Goal: Complete application form: Complete application form

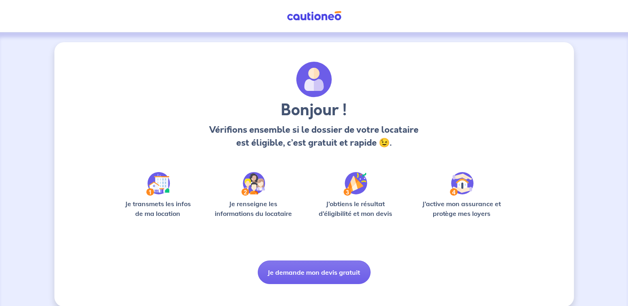
click at [168, 183] on img at bounding box center [158, 184] width 24 height 24
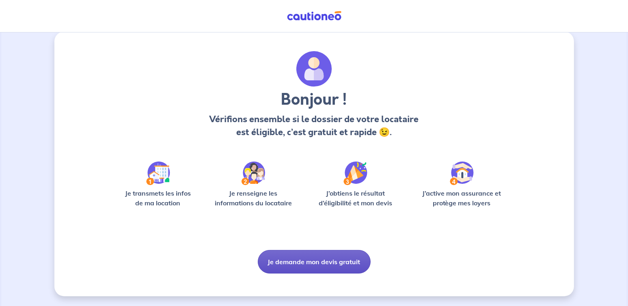
click at [322, 260] on button "Je demande mon devis gratuit" at bounding box center [314, 262] width 113 height 24
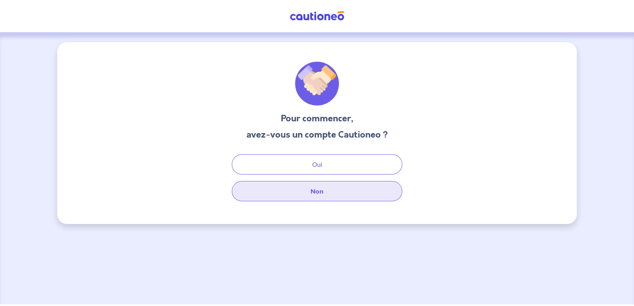
click at [368, 196] on button "Non" at bounding box center [317, 191] width 170 height 20
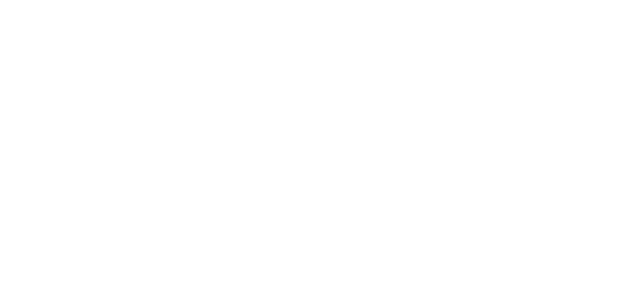
select select "FR"
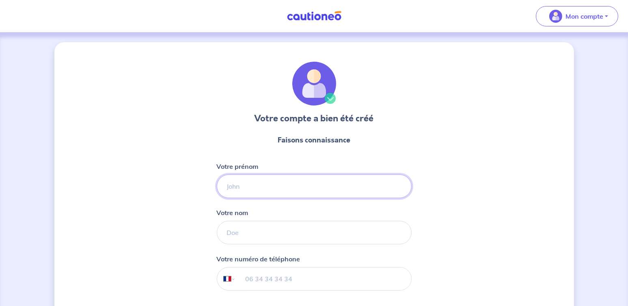
click at [232, 186] on input "Votre prénom" at bounding box center [314, 186] width 195 height 24
type input "[PERSON_NAME]"
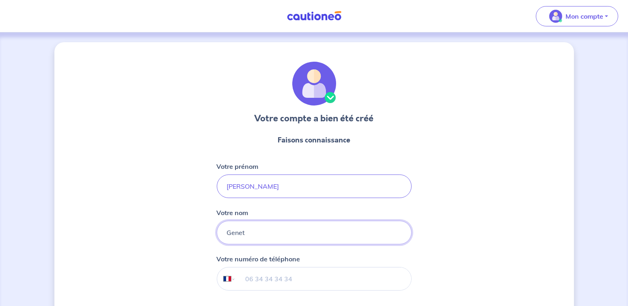
type input "Genet"
type input "06 62 57 39 66"
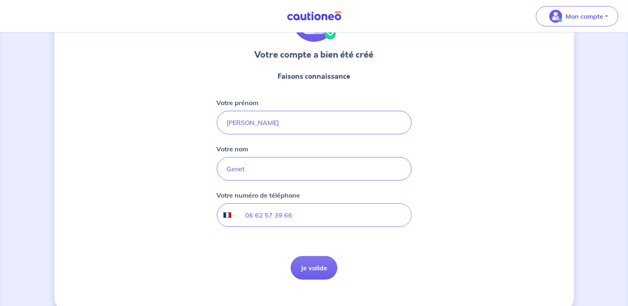
scroll to position [75, 0]
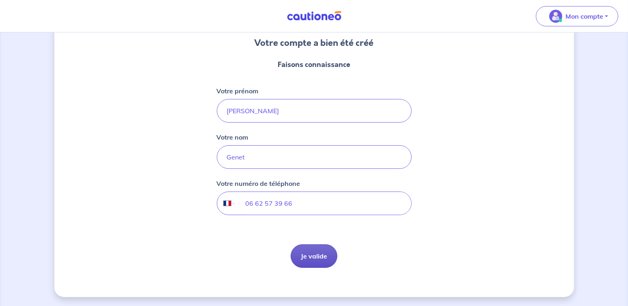
click at [307, 256] on button "Je valide" at bounding box center [314, 256] width 47 height 24
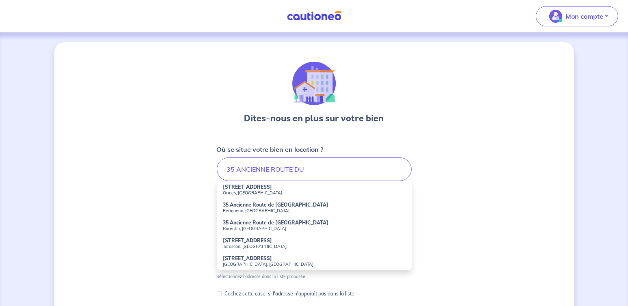
click at [248, 188] on strong "[STREET_ADDRESS]" at bounding box center [247, 187] width 49 height 6
type input "[STREET_ADDRESS]"
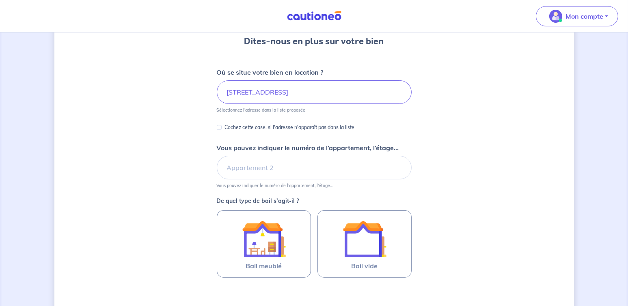
scroll to position [81, 0]
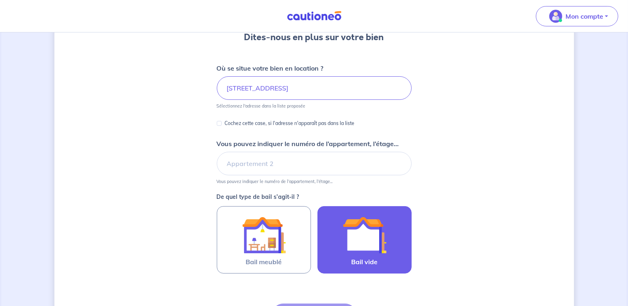
click at [370, 253] on img at bounding box center [364, 235] width 44 height 44
click at [0, 0] on input "Bail vide" at bounding box center [0, 0] width 0 height 0
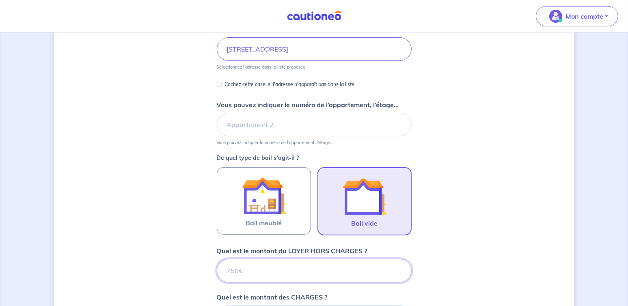
scroll to position [169, 0]
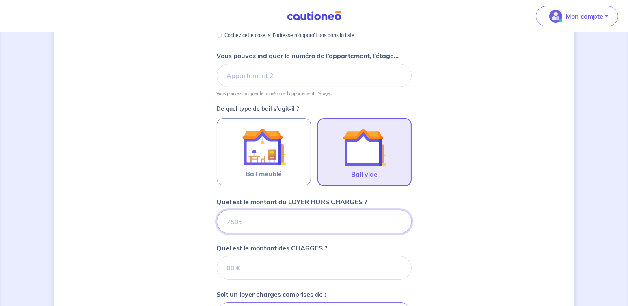
click at [354, 222] on input "Quel est le montant du LOYER HORS CHARGES ?" at bounding box center [314, 222] width 195 height 24
type input "8"
type input "848"
type input "32"
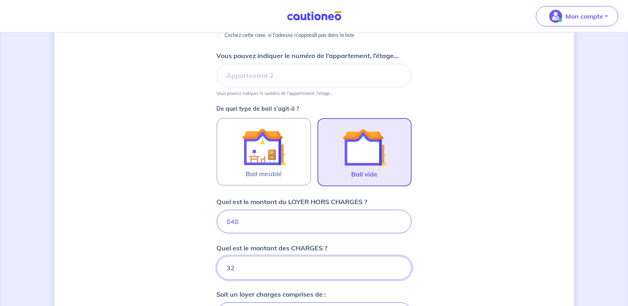
type input "880"
type input "32"
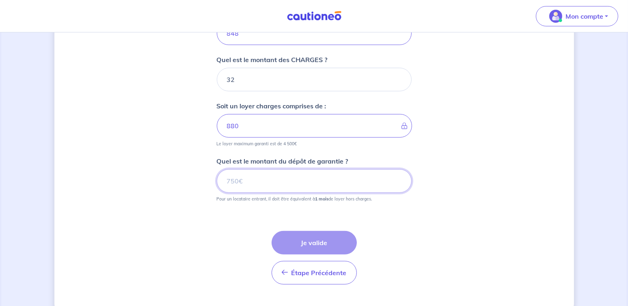
scroll to position [373, 0]
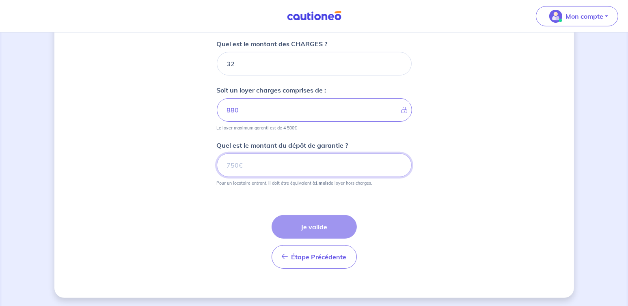
click at [274, 167] on input "Quel est le montant du dépôt de garantie ?" at bounding box center [314, 165] width 195 height 24
type input "848"
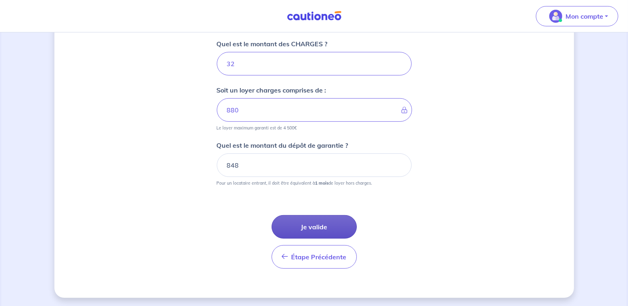
click at [305, 223] on button "Je valide" at bounding box center [313, 227] width 85 height 24
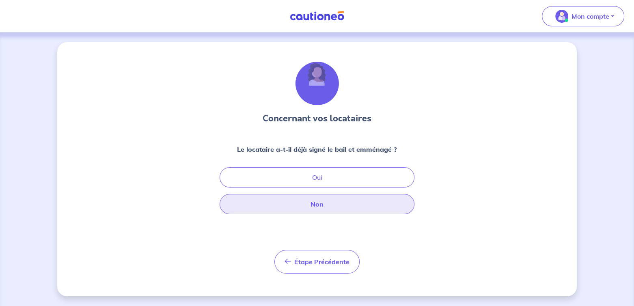
click at [320, 204] on button "Non" at bounding box center [317, 204] width 195 height 20
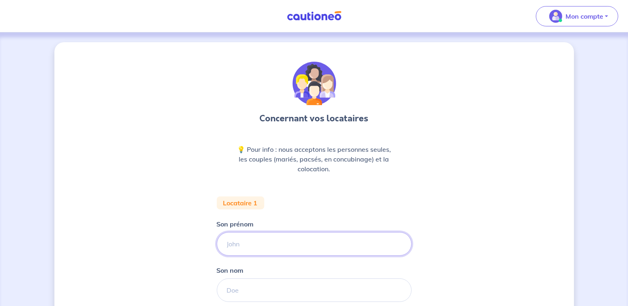
click at [252, 247] on input "Son prénom" at bounding box center [314, 244] width 195 height 24
type input "s"
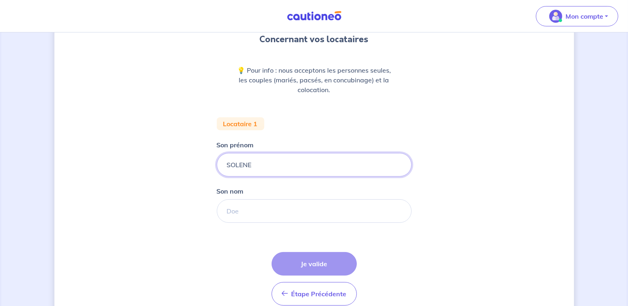
scroll to position [81, 0]
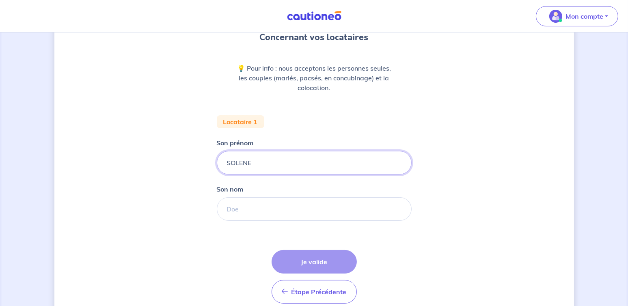
type input "SOLENE"
click at [265, 208] on input "Son nom" at bounding box center [314, 209] width 195 height 24
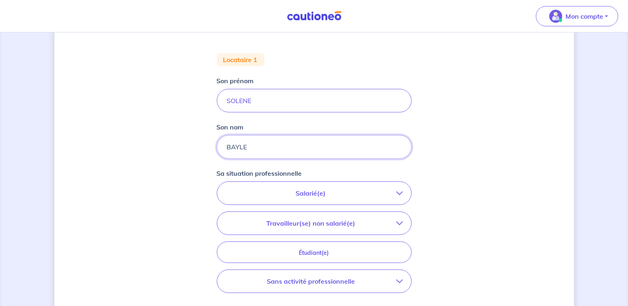
scroll to position [162, 0]
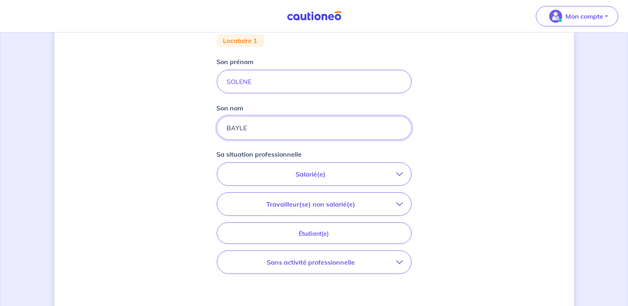
type input "BAYLE"
click at [398, 173] on icon "button" at bounding box center [399, 174] width 6 height 6
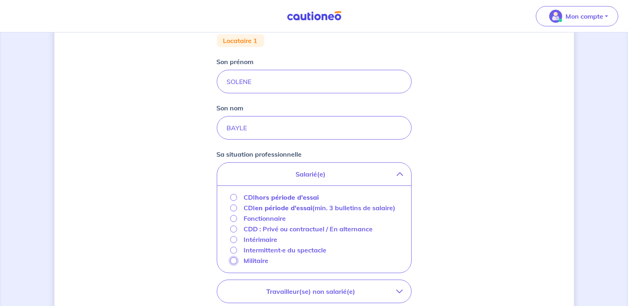
click at [233, 258] on input "Militaire" at bounding box center [233, 260] width 7 height 7
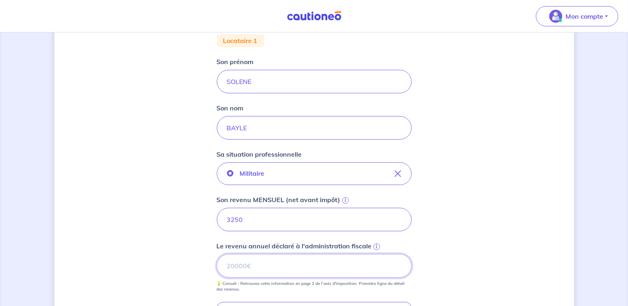
click at [284, 265] on input "Le revenu annuel déclaré à l'administration fiscale i" at bounding box center [314, 266] width 195 height 24
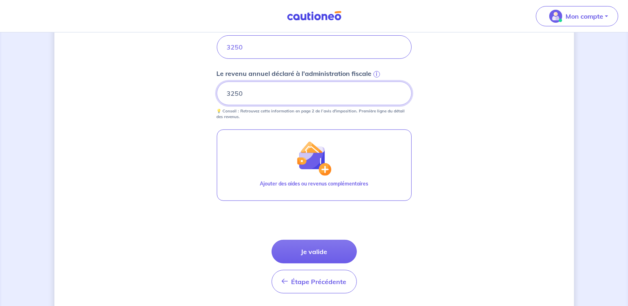
scroll to position [360, 0]
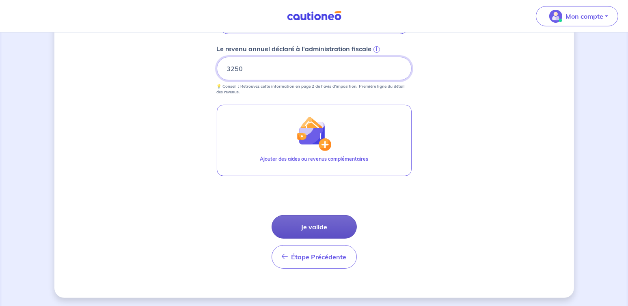
type input "3250"
click at [317, 224] on button "Je valide" at bounding box center [313, 227] width 85 height 24
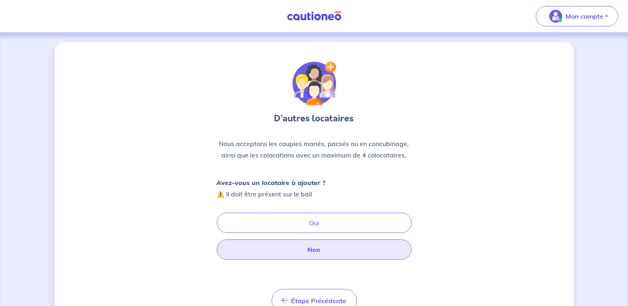
click at [308, 250] on button "Non" at bounding box center [314, 249] width 195 height 20
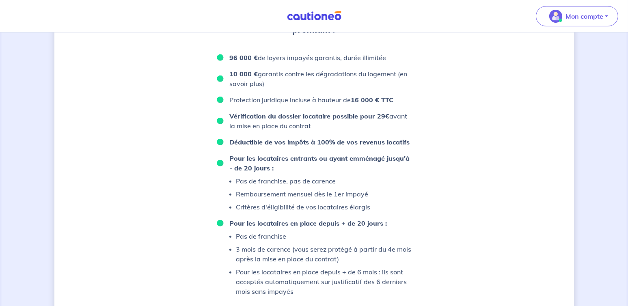
scroll to position [543, 0]
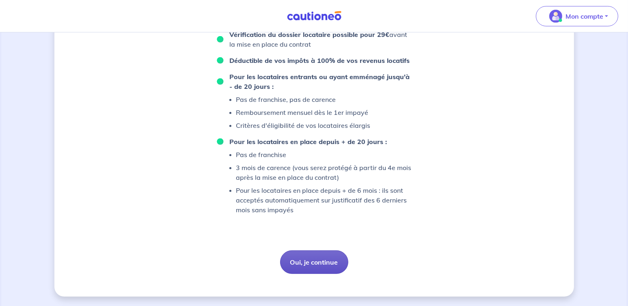
click at [329, 261] on button "Oui, je continue" at bounding box center [314, 262] width 68 height 24
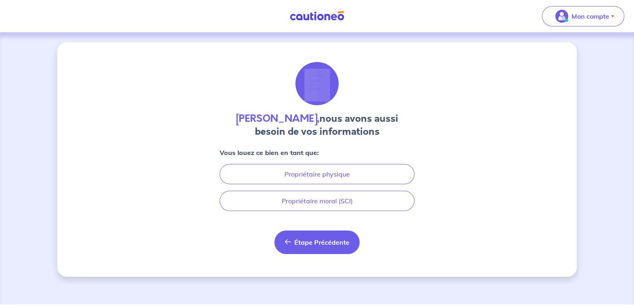
click at [323, 241] on span "Étape Précédente" at bounding box center [321, 242] width 55 height 8
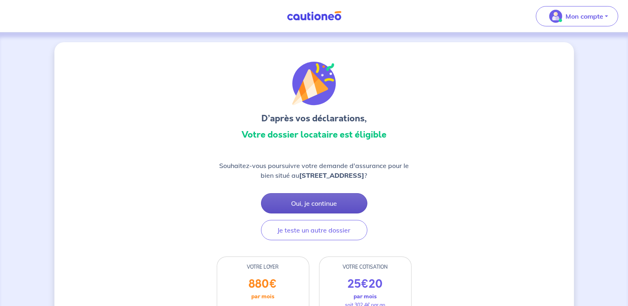
click at [318, 204] on button "Oui, je continue" at bounding box center [314, 203] width 106 height 20
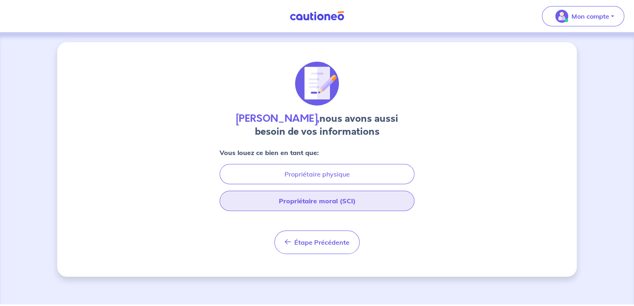
click at [318, 202] on button "Propriétaire moral (SCI)" at bounding box center [317, 201] width 195 height 20
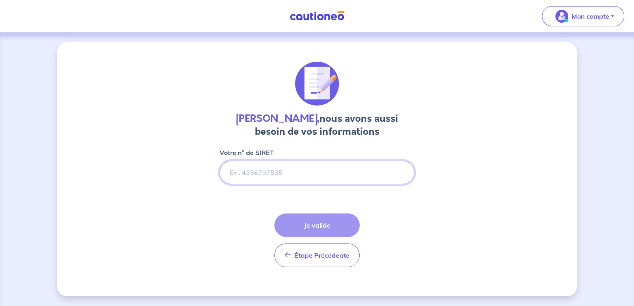
click at [254, 173] on input "Votre n° de SIRET" at bounding box center [317, 173] width 195 height 24
click at [346, 167] on input "Votre n° de SIRET" at bounding box center [317, 173] width 195 height 24
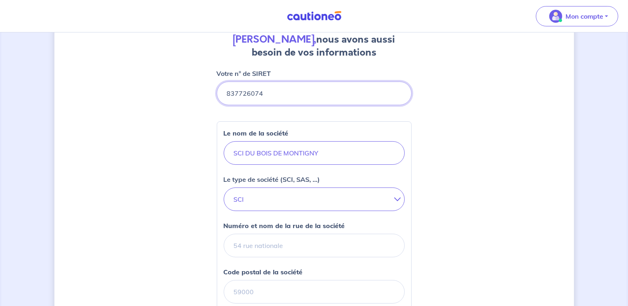
scroll to position [81, 0]
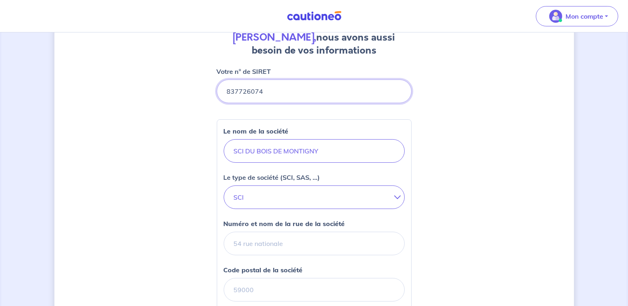
type input "837726074"
click at [279, 245] on input "Numéro et nom de la rue de la société" at bounding box center [314, 244] width 181 height 24
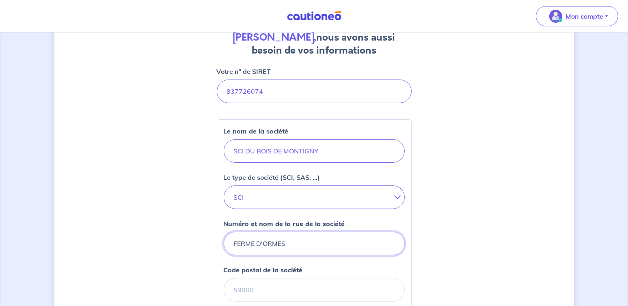
type input "FERME D'ORMES"
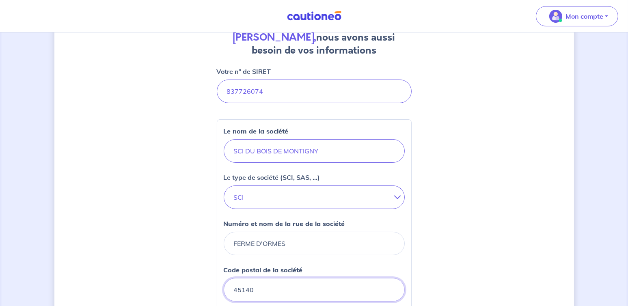
type input "45140"
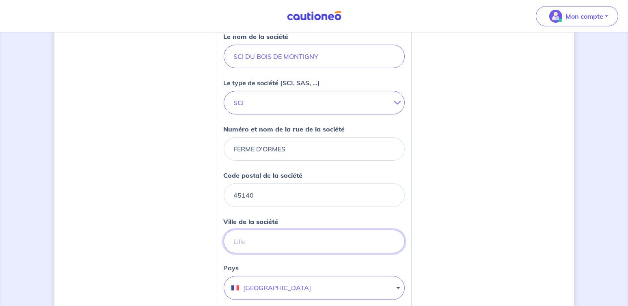
scroll to position [263, 0]
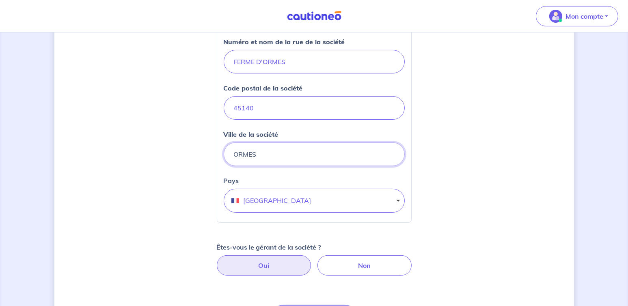
type input "ORMES"
click at [274, 264] on label "Oui" at bounding box center [264, 265] width 94 height 20
click at [311, 261] on input "Oui" at bounding box center [313, 257] width 5 height 5
radio input "true"
select select "FR"
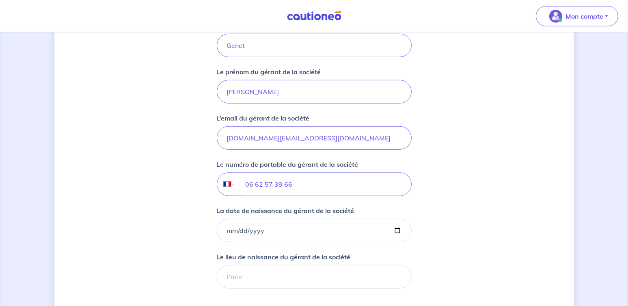
scroll to position [588, 0]
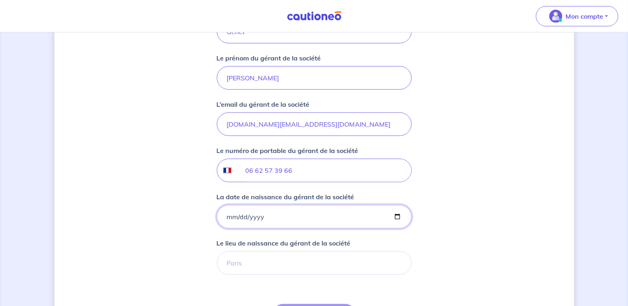
click at [396, 214] on input "La date de naissance du gérant de la société" at bounding box center [314, 217] width 195 height 24
type input "[DATE]"
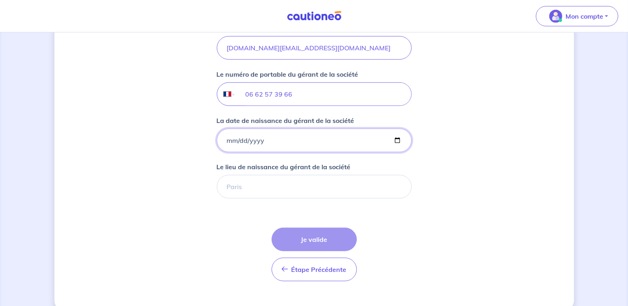
scroll to position [669, 0]
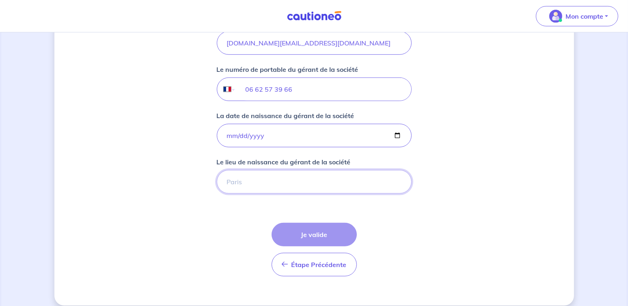
click at [258, 180] on input "Le lieu de naissance du gérant de la société" at bounding box center [314, 182] width 195 height 24
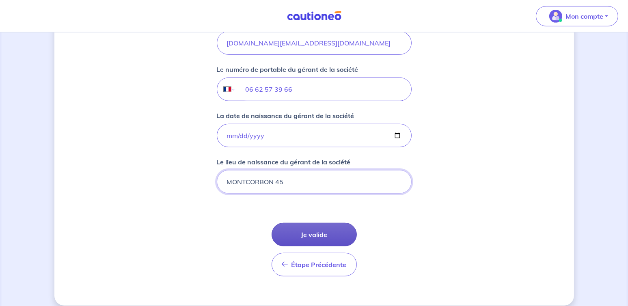
type input "MONTCORBON 45"
click at [321, 236] on button "Je valide" at bounding box center [313, 235] width 85 height 24
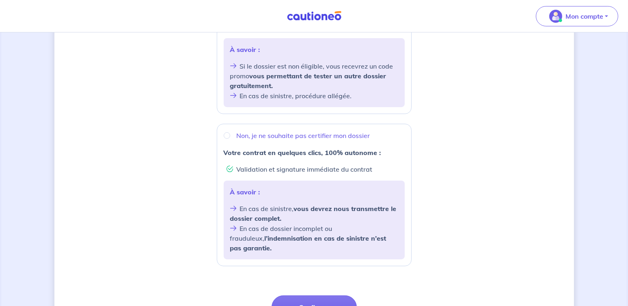
scroll to position [300, 0]
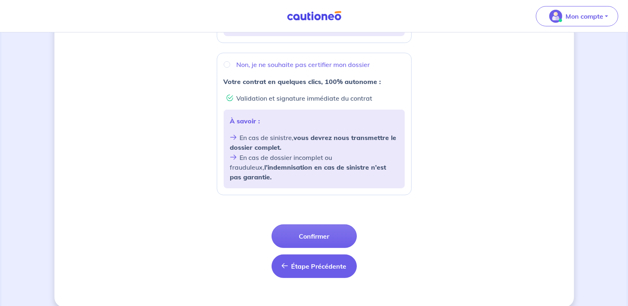
click at [325, 262] on span "Étape Précédente" at bounding box center [318, 266] width 55 height 8
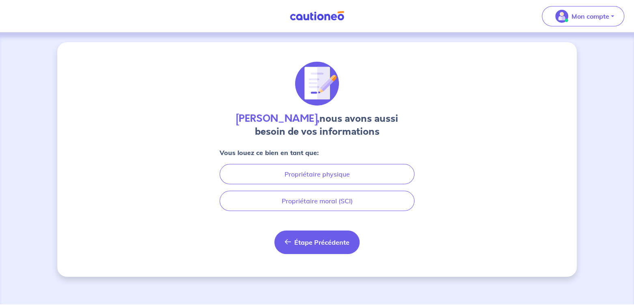
click at [346, 244] on span "Étape Précédente" at bounding box center [321, 242] width 55 height 8
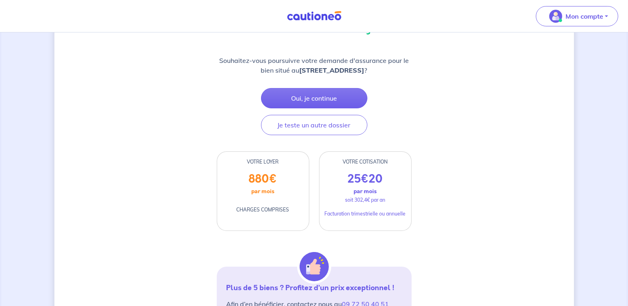
scroll to position [162, 0]
